Goal: Understand process/instructions

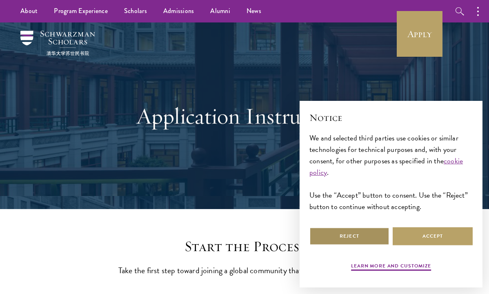
click at [328, 232] on button "Reject" at bounding box center [349, 236] width 80 height 18
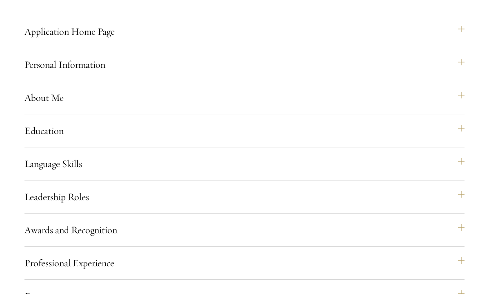
scroll to position [698, 0]
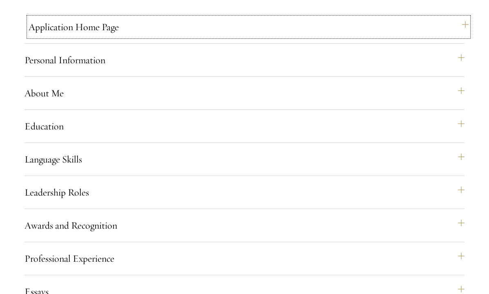
click at [242, 37] on button "Application Home Page" at bounding box center [249, 27] width 440 height 20
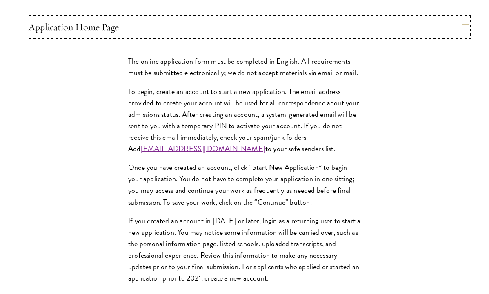
click at [242, 37] on button "Application Home Page" at bounding box center [249, 27] width 440 height 20
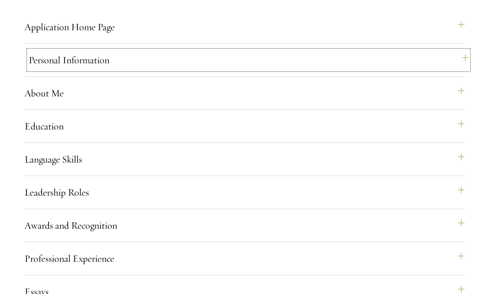
click at [230, 70] on button "Personal Information" at bounding box center [249, 60] width 440 height 20
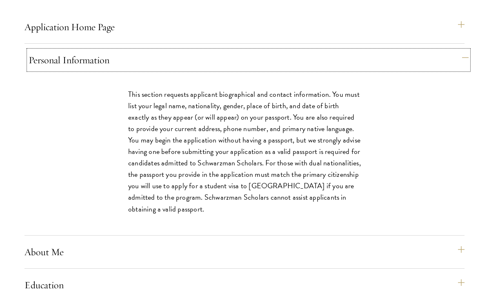
click at [230, 70] on button "Personal Information" at bounding box center [249, 60] width 440 height 20
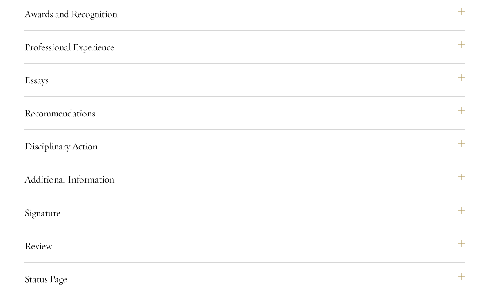
scroll to position [909, 0]
click at [230, 89] on button "Essays" at bounding box center [249, 80] width 440 height 20
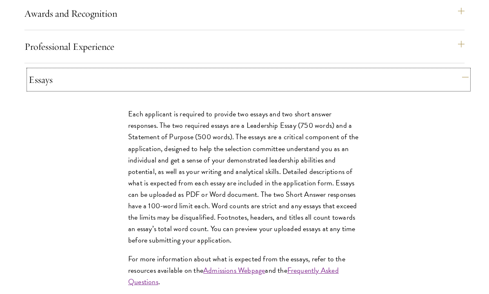
click at [230, 89] on button "Essays" at bounding box center [249, 80] width 440 height 20
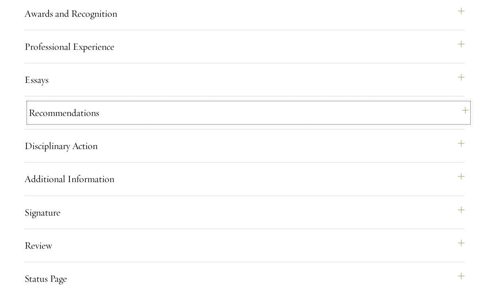
click at [209, 122] on button "Recommendations" at bounding box center [249, 113] width 440 height 20
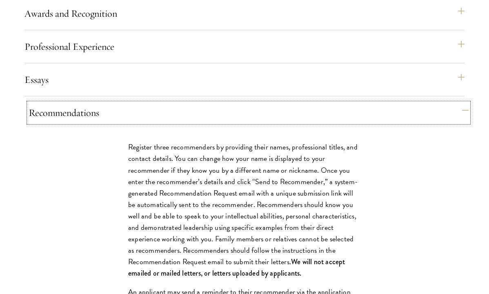
click at [209, 122] on button "Recommendations" at bounding box center [249, 113] width 440 height 20
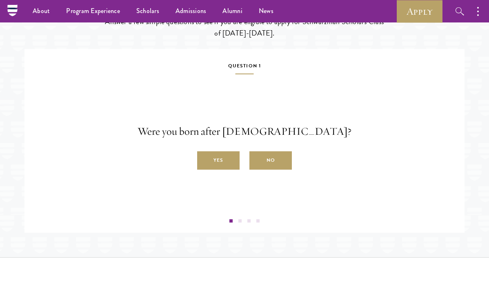
scroll to position [1291, 0]
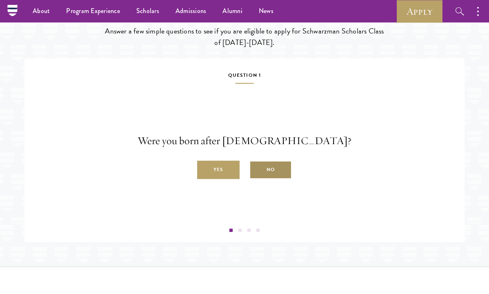
click at [253, 169] on input "No" at bounding box center [252, 165] width 7 height 7
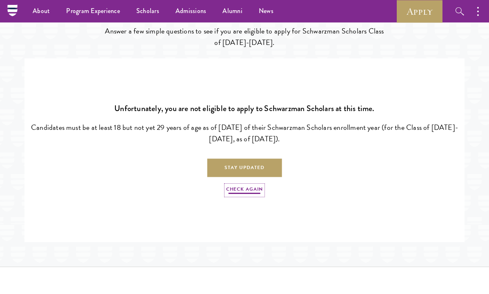
click at [233, 195] on link "Check Again" at bounding box center [244, 190] width 37 height 10
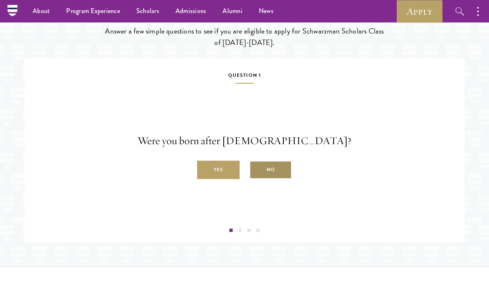
click at [257, 179] on label "No" at bounding box center [270, 170] width 42 height 18
click at [257, 169] on input "No" at bounding box center [252, 165] width 7 height 7
